Goal: Transaction & Acquisition: Register for event/course

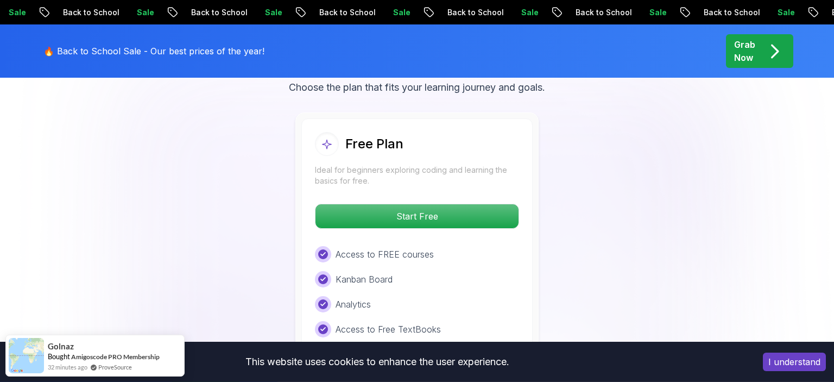
scroll to position [2262, 0]
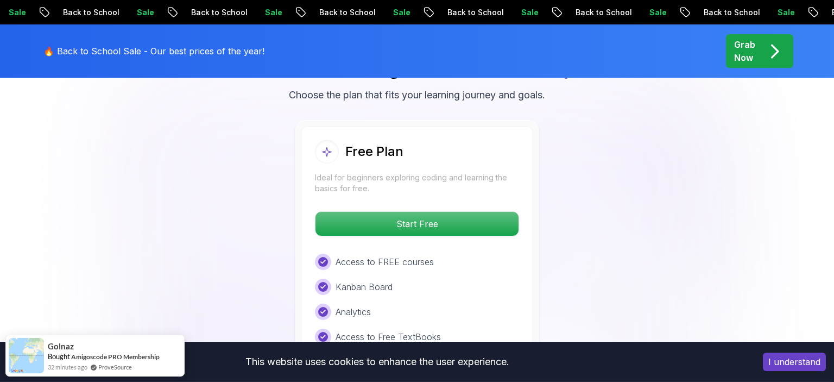
click at [808, 365] on button "I understand" at bounding box center [794, 361] width 63 height 18
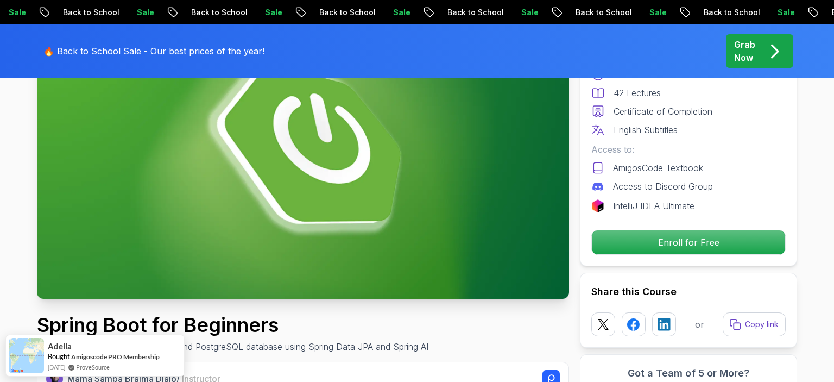
scroll to position [172, 0]
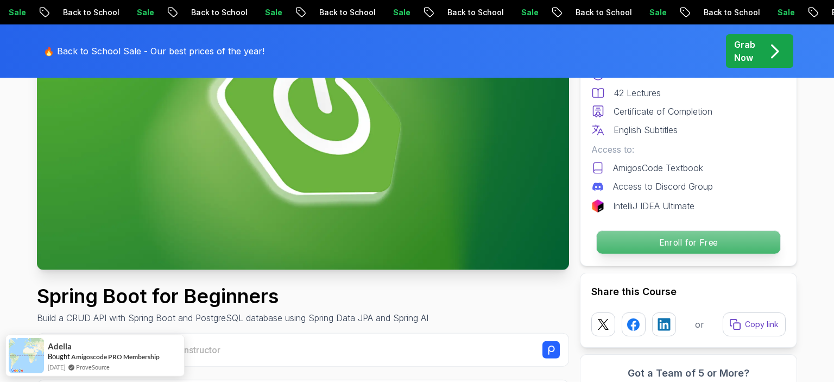
click at [699, 242] on p "Enroll for Free" at bounding box center [688, 242] width 183 height 23
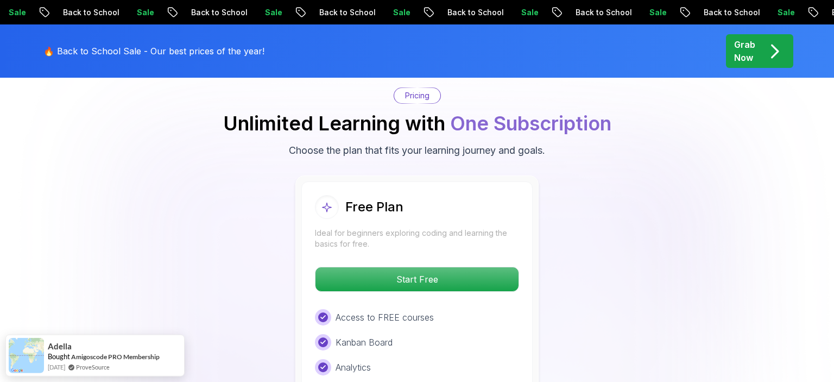
scroll to position [2208, 0]
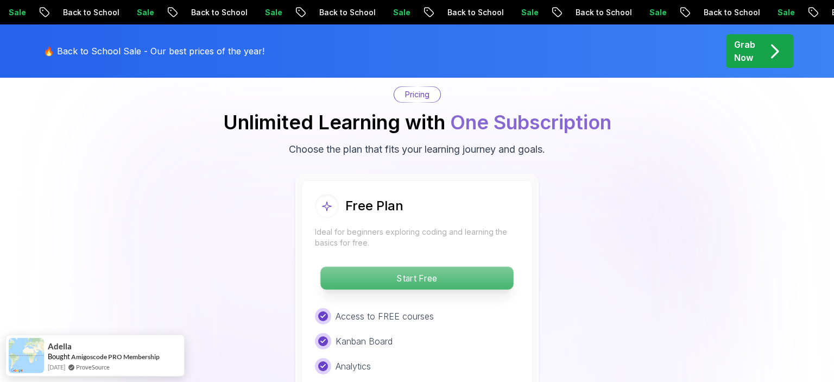
click at [420, 267] on p "Start Free" at bounding box center [416, 278] width 193 height 23
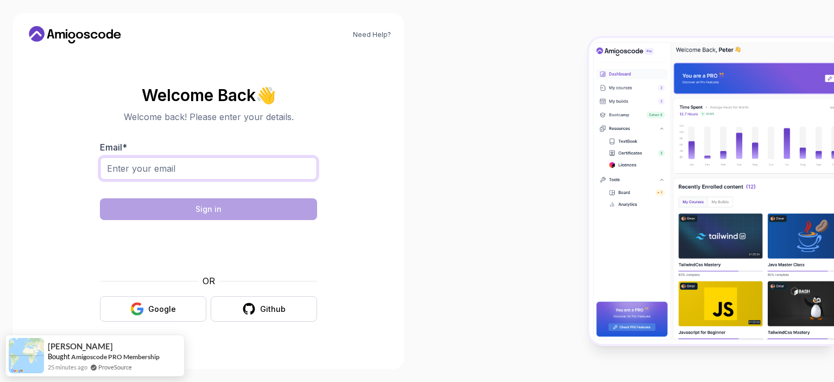
click at [241, 162] on input "Email *" at bounding box center [208, 168] width 217 height 23
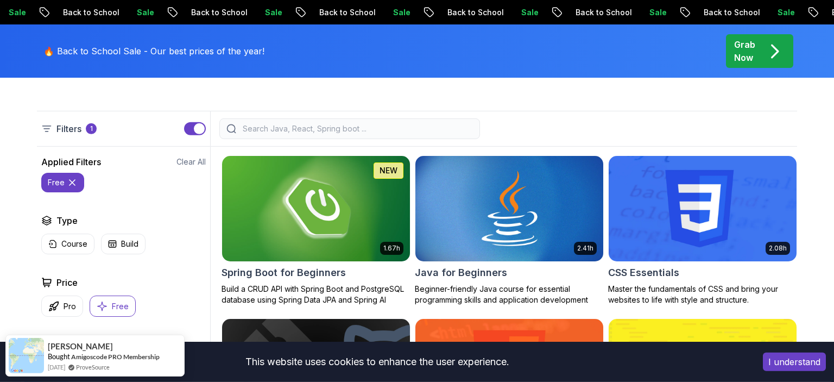
scroll to position [268, 0]
